Goal: Check status: Check status

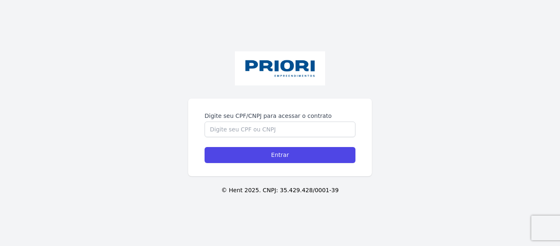
click at [256, 112] on label "Digite seu CPF/CNPJ para acessar o contrato" at bounding box center [280, 116] width 151 height 8
click at [256, 121] on input "Digite seu CPF/CNPJ para acessar o contrato" at bounding box center [280, 129] width 151 height 16
click at [256, 128] on input "Digite seu CPF/CNPJ para acessar o contrato" at bounding box center [280, 129] width 151 height 16
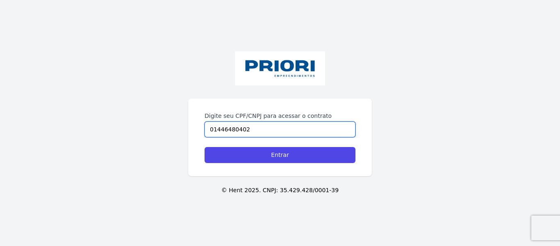
type input "01446480402"
click at [205, 147] on input "Entrar" at bounding box center [280, 155] width 151 height 16
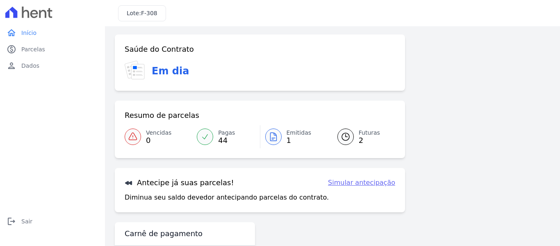
scroll to position [67, 0]
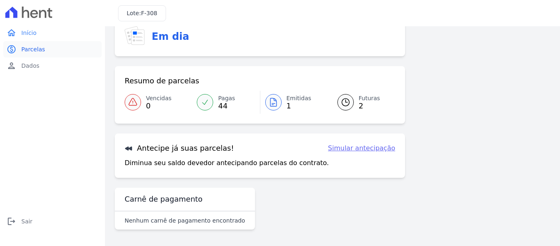
click at [35, 50] on span "Parcelas" at bounding box center [33, 49] width 24 height 8
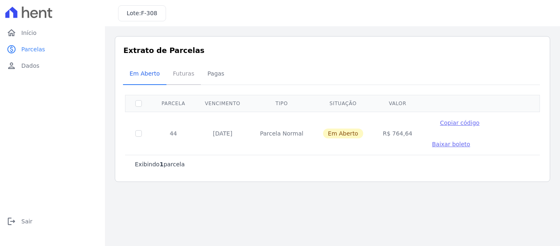
click at [173, 74] on span "Futuras" at bounding box center [183, 73] width 31 height 16
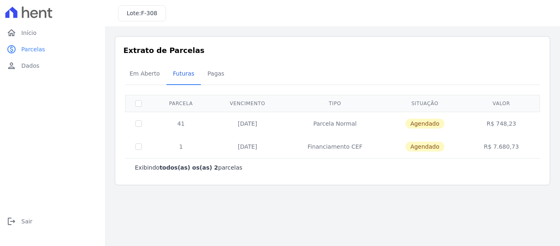
drag, startPoint x: 517, startPoint y: 124, endPoint x: 492, endPoint y: 127, distance: 24.8
click at [492, 127] on td "R$ 748,23" at bounding box center [502, 123] width 74 height 23
drag, startPoint x: 518, startPoint y: 146, endPoint x: 497, endPoint y: 149, distance: 21.9
click at [497, 149] on td "R$ 7.680,73" at bounding box center [502, 146] width 74 height 23
click at [515, 152] on td "R$ 7.680,73" at bounding box center [502, 146] width 74 height 23
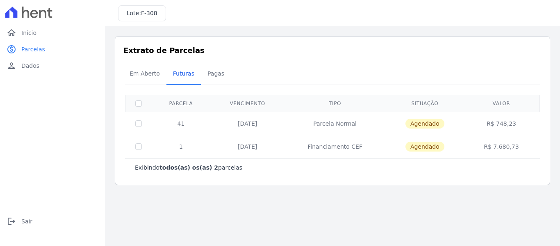
drag, startPoint x: 497, startPoint y: 145, endPoint x: 516, endPoint y: 146, distance: 19.3
click at [516, 146] on td "R$ 7.680,73" at bounding box center [502, 146] width 74 height 23
click at [206, 75] on span "Pagas" at bounding box center [216, 73] width 27 height 16
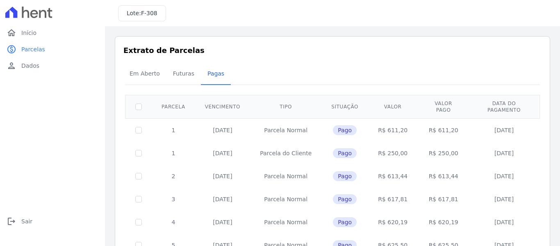
drag, startPoint x: 502, startPoint y: 128, endPoint x: 513, endPoint y: 129, distance: 11.1
click at [512, 129] on td "[DATE]" at bounding box center [504, 129] width 69 height 23
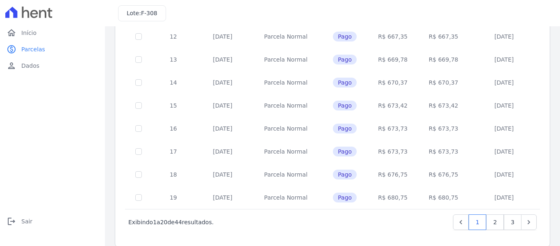
scroll to position [373, 0]
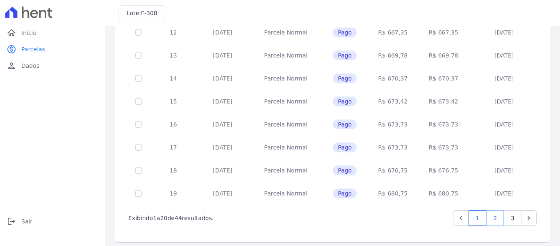
click at [488, 213] on link "2" at bounding box center [495, 218] width 18 height 16
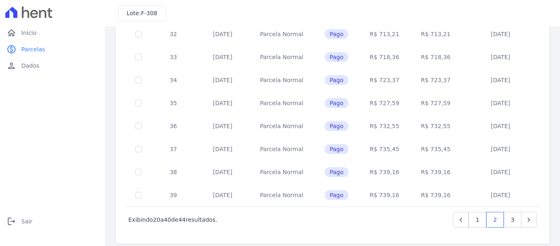
scroll to position [373, 0]
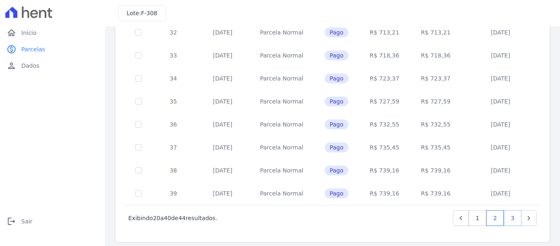
click at [504, 214] on link "3" at bounding box center [513, 218] width 18 height 16
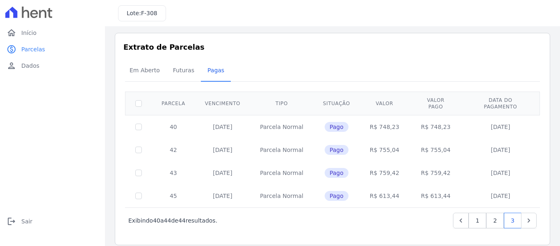
scroll to position [6, 0]
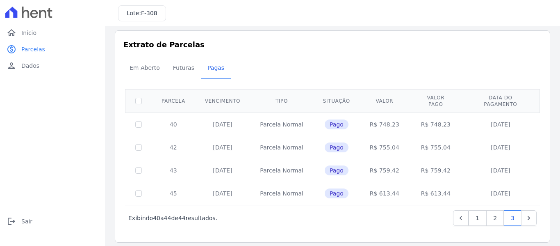
drag, startPoint x: 207, startPoint y: 164, endPoint x: 243, endPoint y: 180, distance: 39.8
click at [247, 163] on td "31/07/2025" at bounding box center [222, 170] width 55 height 23
drag, startPoint x: 210, startPoint y: 185, endPoint x: 248, endPoint y: 185, distance: 37.7
click at [248, 185] on td "31/12/2025" at bounding box center [222, 193] width 55 height 23
click at [526, 189] on td "14/02/2022" at bounding box center [501, 193] width 76 height 23
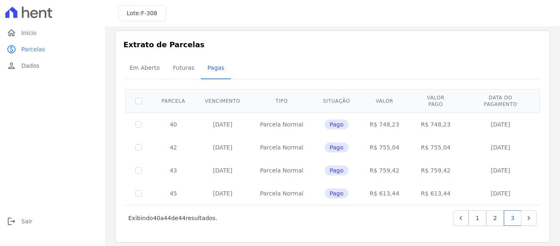
drag, startPoint x: 394, startPoint y: 187, endPoint x: 375, endPoint y: 189, distance: 18.9
click at [375, 189] on td "R$ 613,44" at bounding box center [384, 193] width 49 height 23
click at [472, 210] on link "1" at bounding box center [478, 218] width 18 height 16
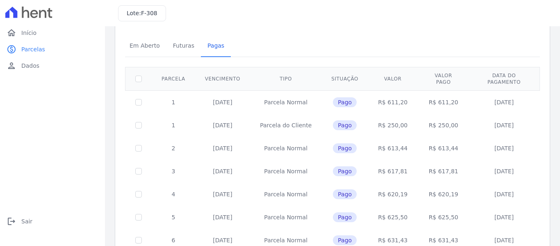
scroll to position [41, 0]
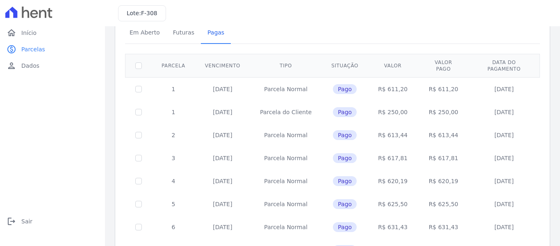
drag, startPoint x: 207, startPoint y: 83, endPoint x: 230, endPoint y: 82, distance: 23.0
click at [230, 82] on td "30/01/2022" at bounding box center [222, 88] width 55 height 23
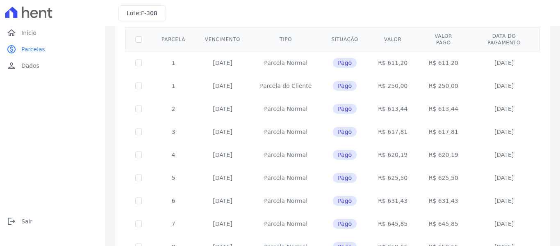
scroll to position [82, 0]
